Goal: Task Accomplishment & Management: Manage account settings

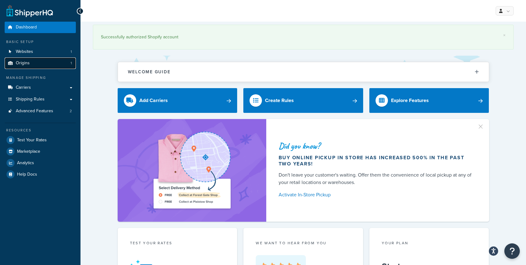
click at [58, 65] on link "Origins 1" at bounding box center [40, 63] width 71 height 11
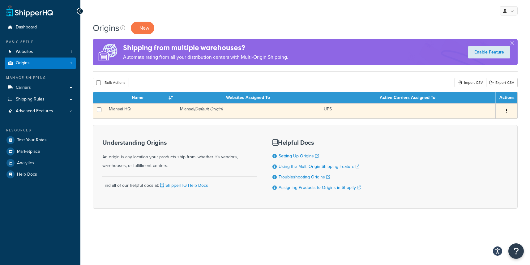
click at [197, 113] on td "Miansai (Default Origin)" at bounding box center [248, 110] width 144 height 15
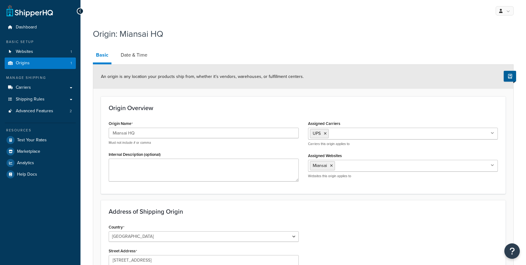
select select "9"
click at [144, 60] on link "Date & Time" at bounding box center [134, 55] width 33 height 15
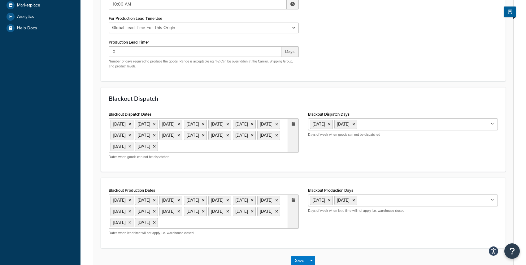
scroll to position [28, 0]
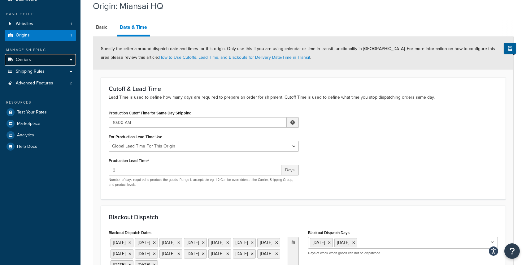
click at [39, 63] on link "Carriers" at bounding box center [40, 59] width 71 height 11
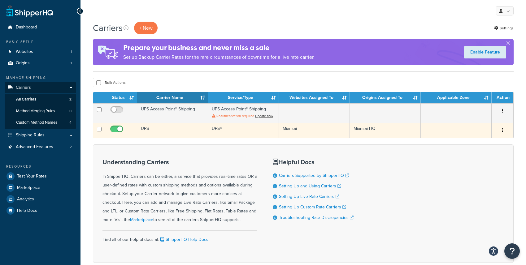
click at [117, 129] on input "checkbox" at bounding box center [117, 131] width 17 height 8
checkbox input "false"
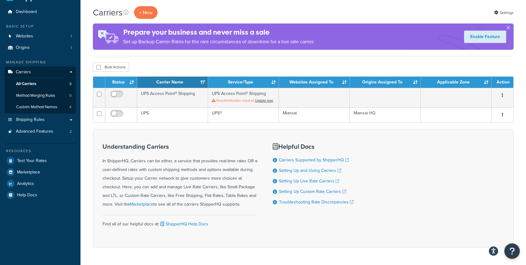
scroll to position [10, 0]
